Goal: Information Seeking & Learning: Learn about a topic

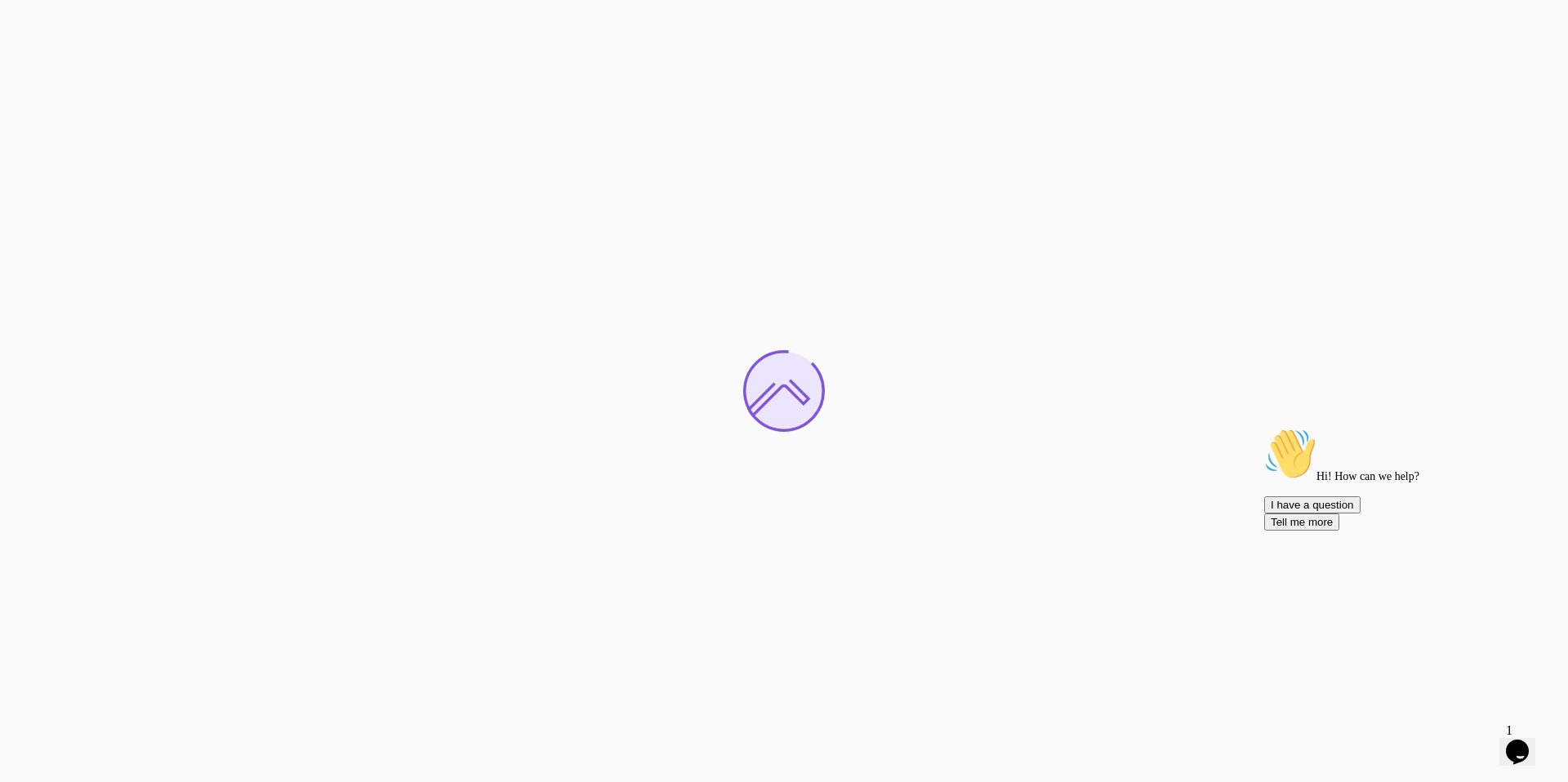
click at [1264, 428] on icon "Chat attention grabber" at bounding box center [1264, 428] width 0 height 0
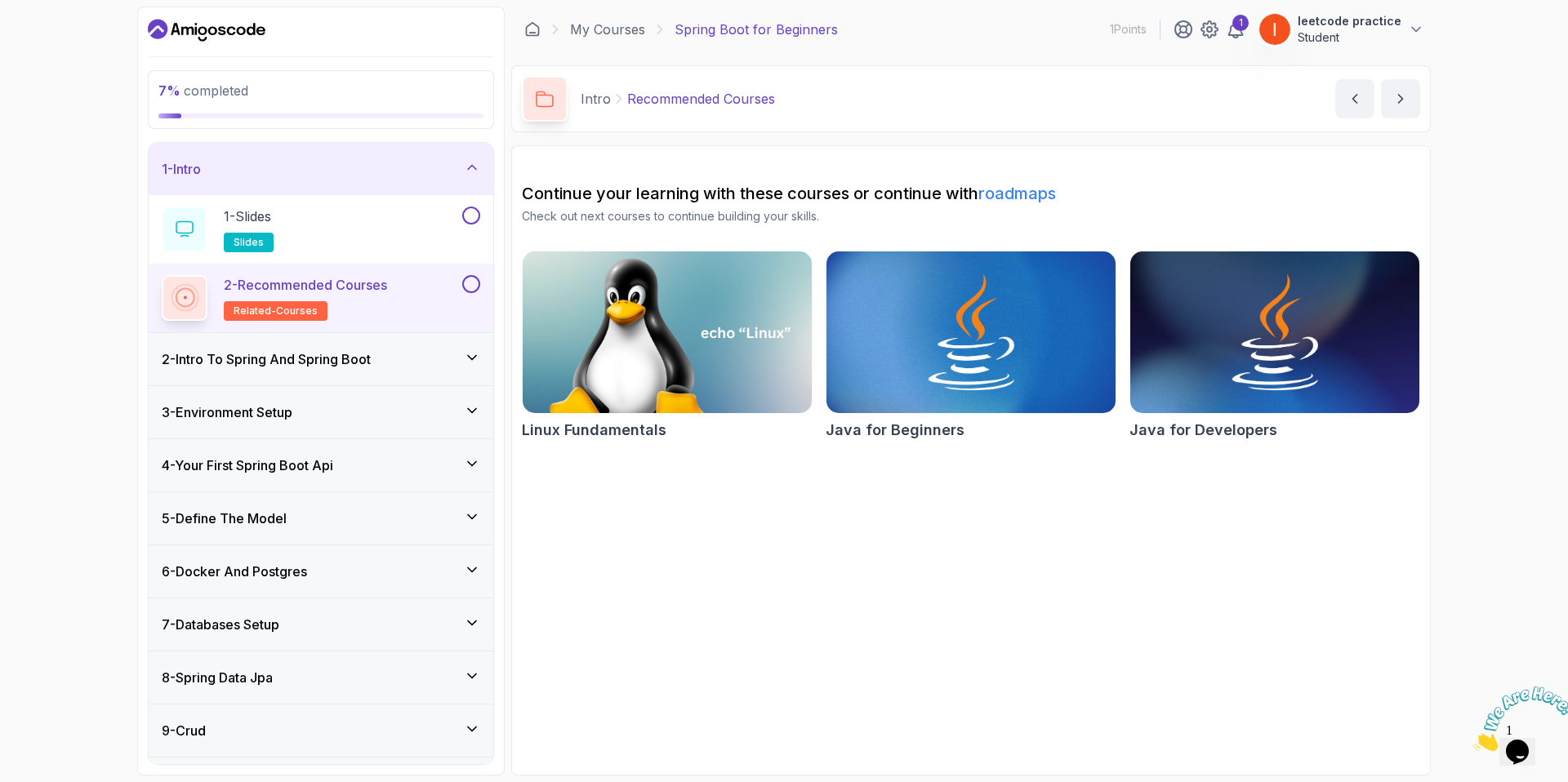
click at [1351, 31] on p "Student" at bounding box center [1349, 38] width 104 height 17
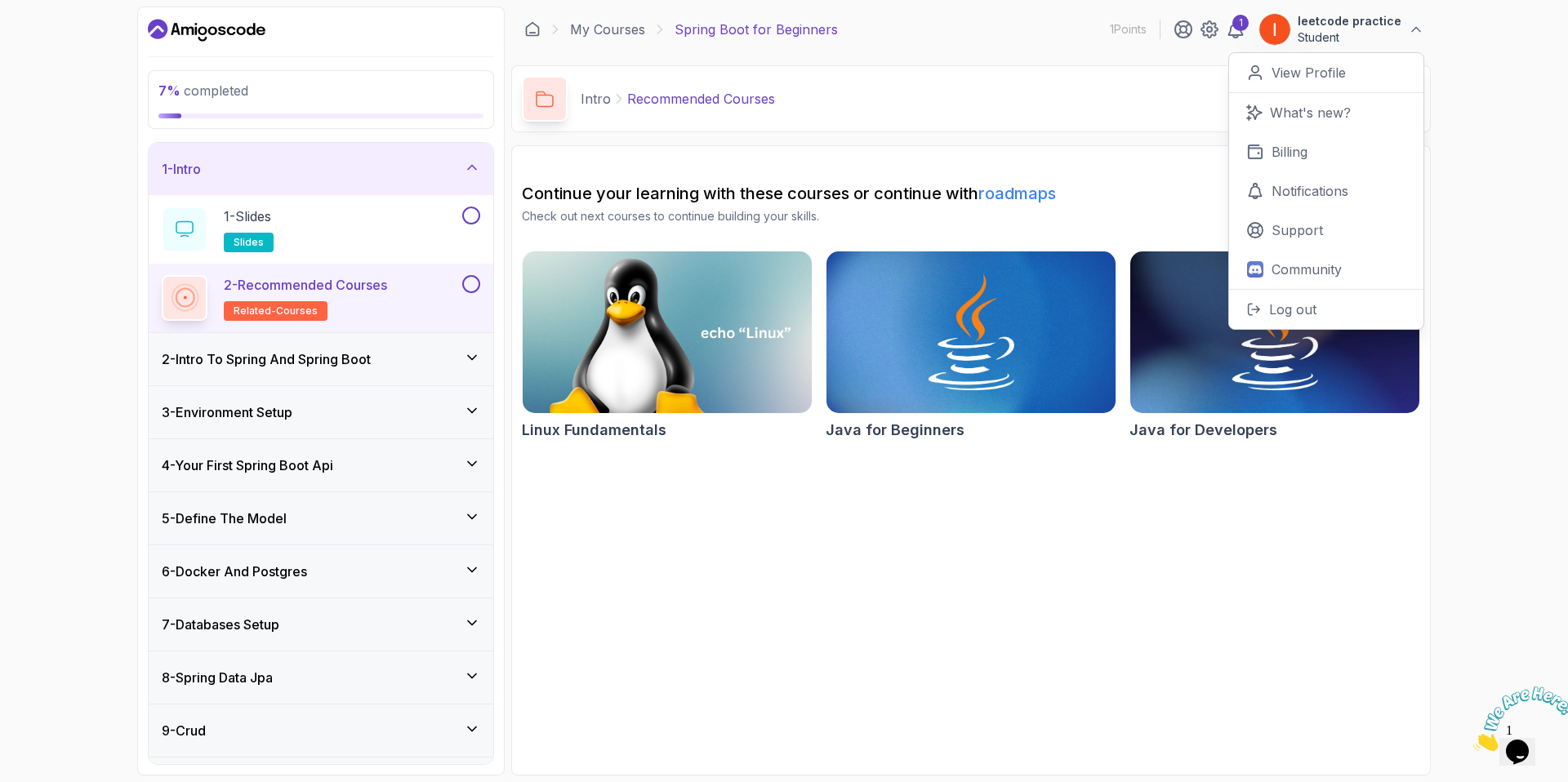
click at [1351, 31] on p "Student" at bounding box center [1349, 38] width 104 height 17
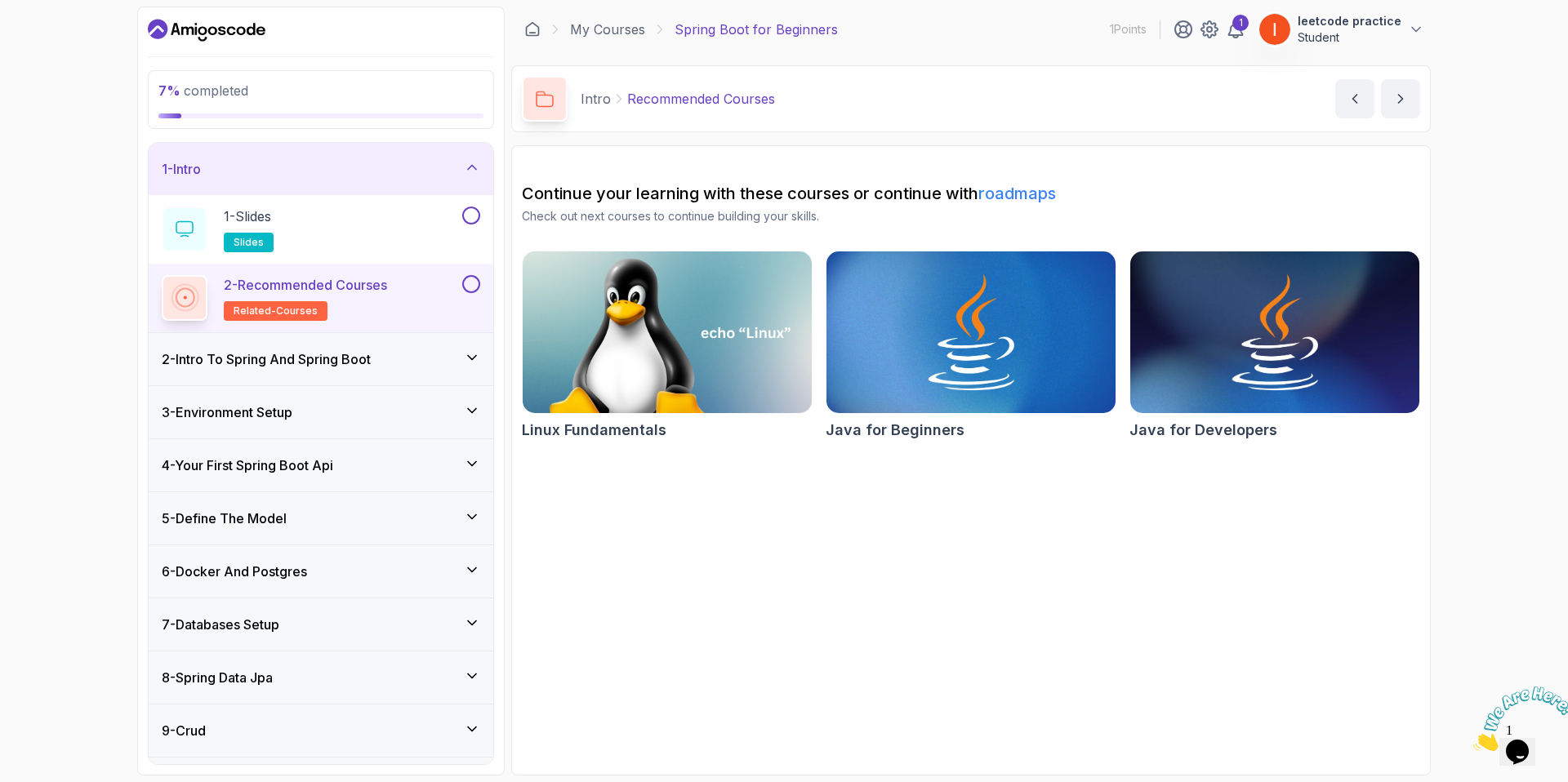
click at [1338, 41] on p "Student" at bounding box center [1349, 38] width 104 height 17
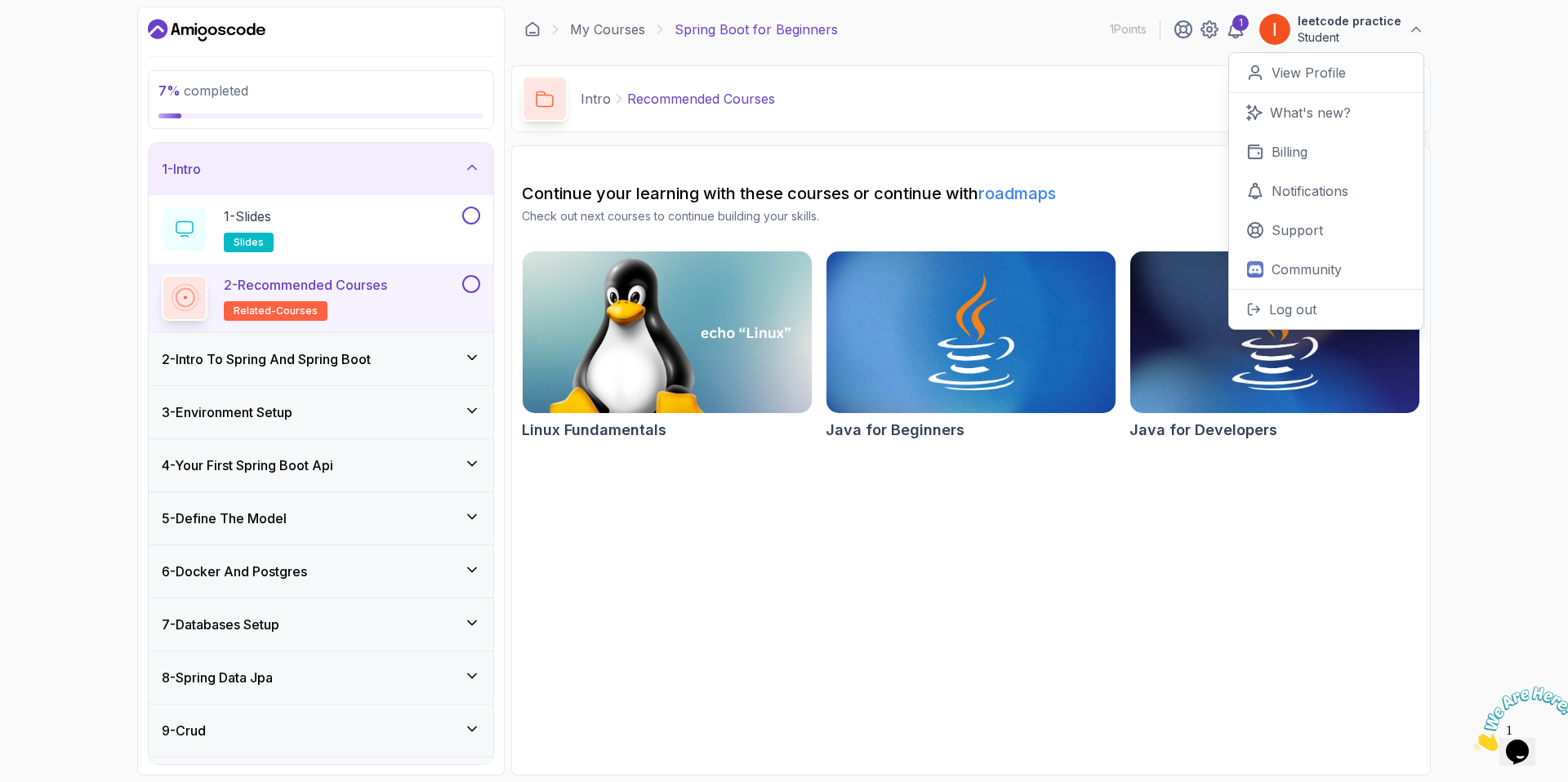
click at [1338, 41] on p "Student" at bounding box center [1349, 38] width 104 height 17
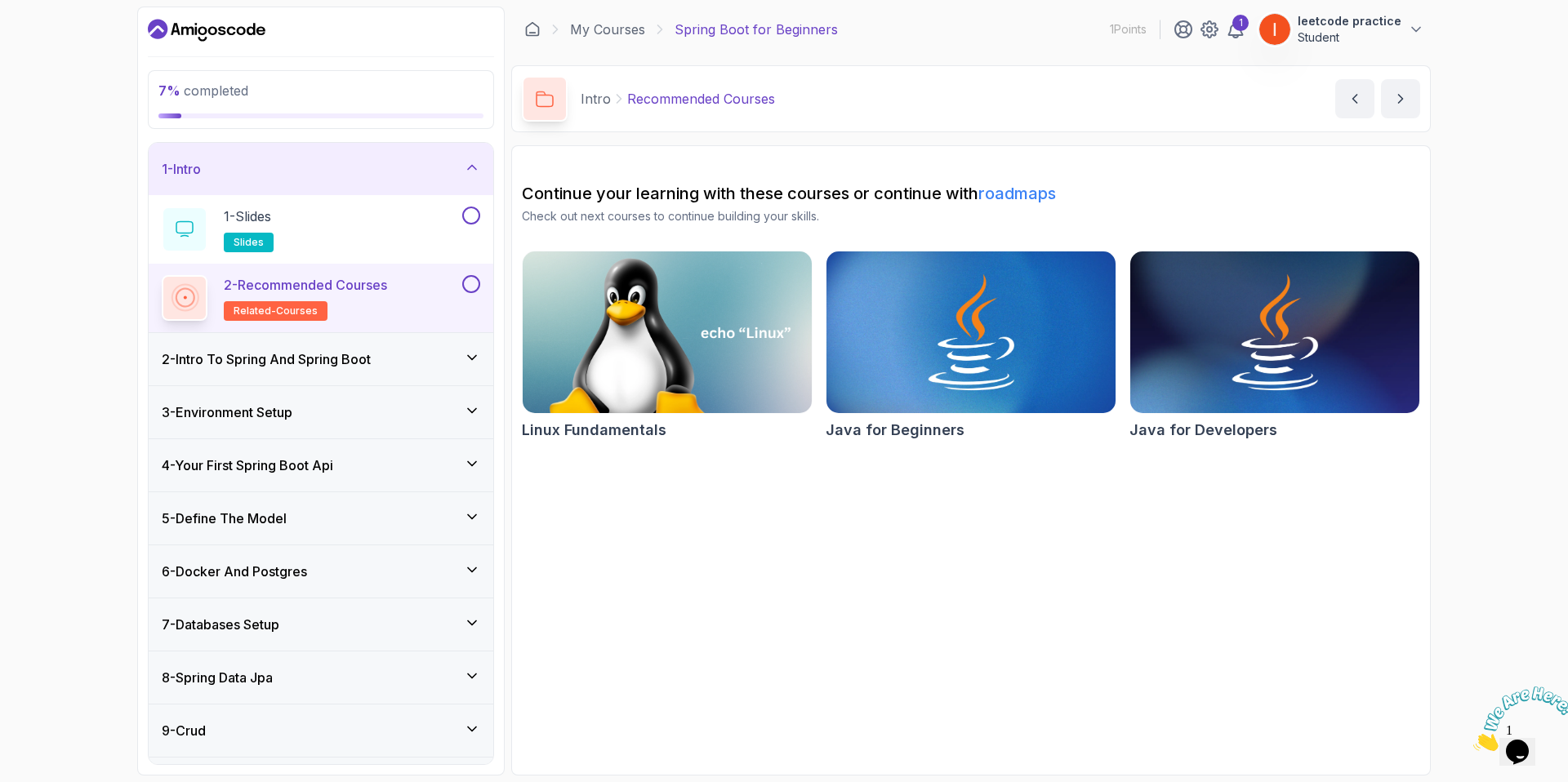
click at [1338, 41] on p "Student" at bounding box center [1349, 38] width 104 height 17
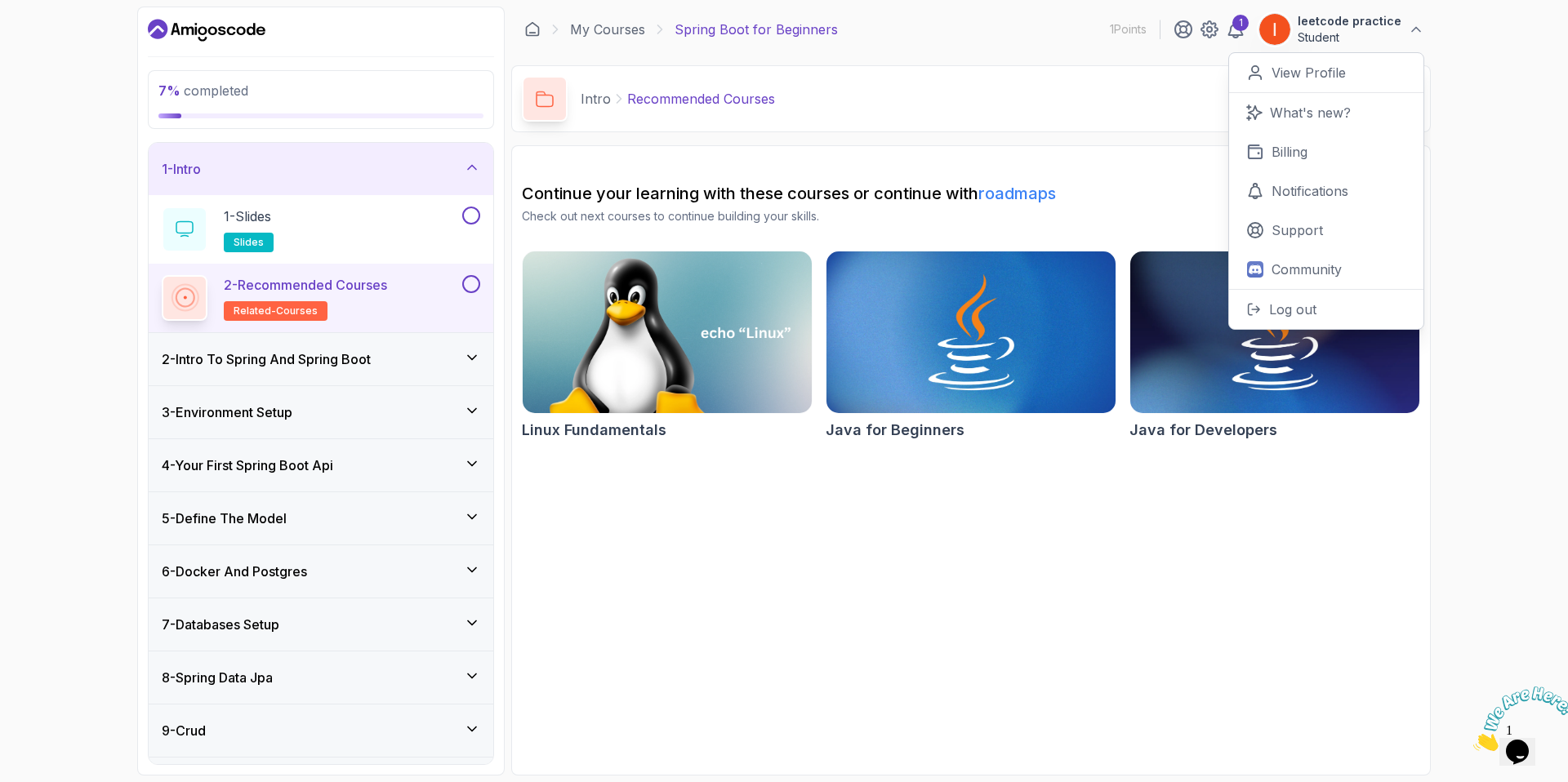
click at [978, 598] on section "Continue your learning with these courses or continue with roadmaps Check out n…" at bounding box center [970, 460] width 920 height 631
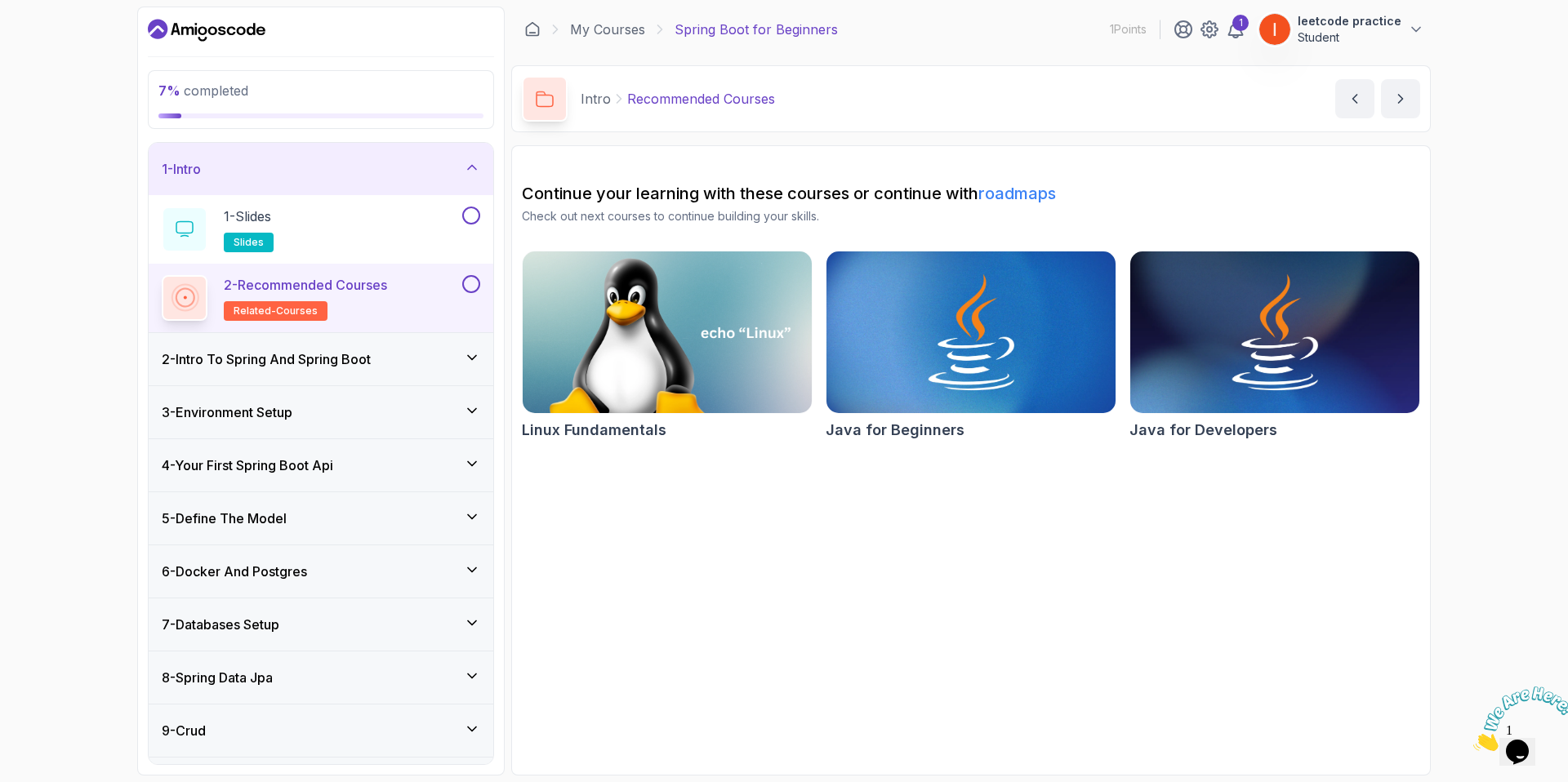
click at [976, 598] on section "Continue your learning with these courses or continue with roadmaps Check out n…" at bounding box center [970, 460] width 920 height 631
